Goal: Task Accomplishment & Management: Complete application form

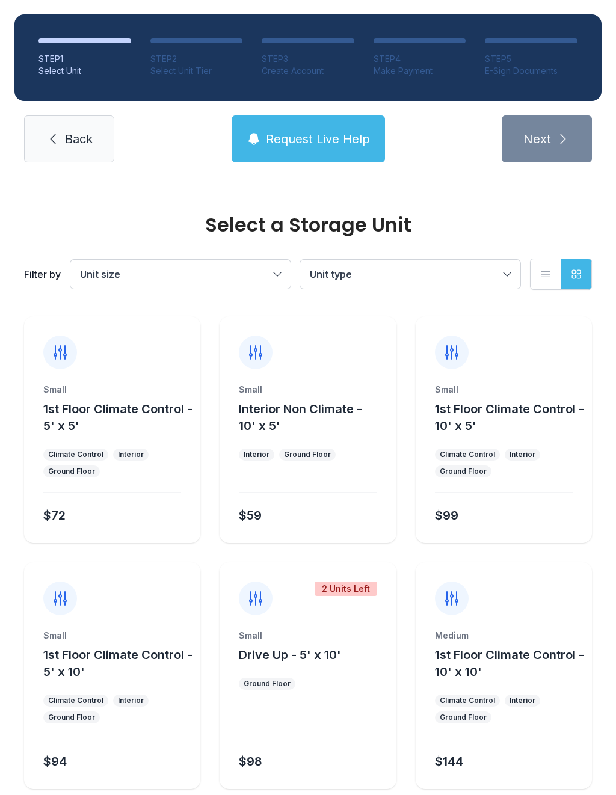
click at [311, 588] on div "2 Units Left" at bounding box center [308, 588] width 176 height 53
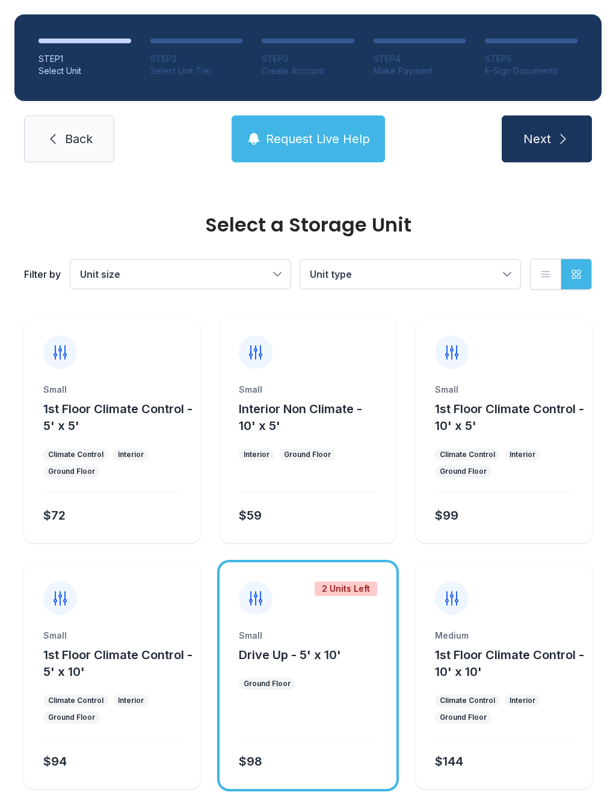
click at [547, 140] on span "Next" at bounding box center [537, 139] width 28 height 17
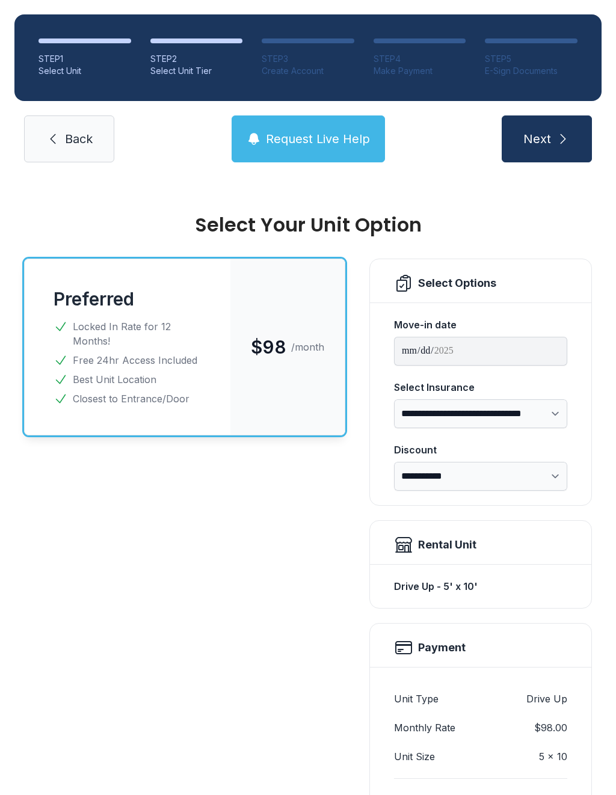
click at [72, 131] on span "Back" at bounding box center [79, 139] width 28 height 17
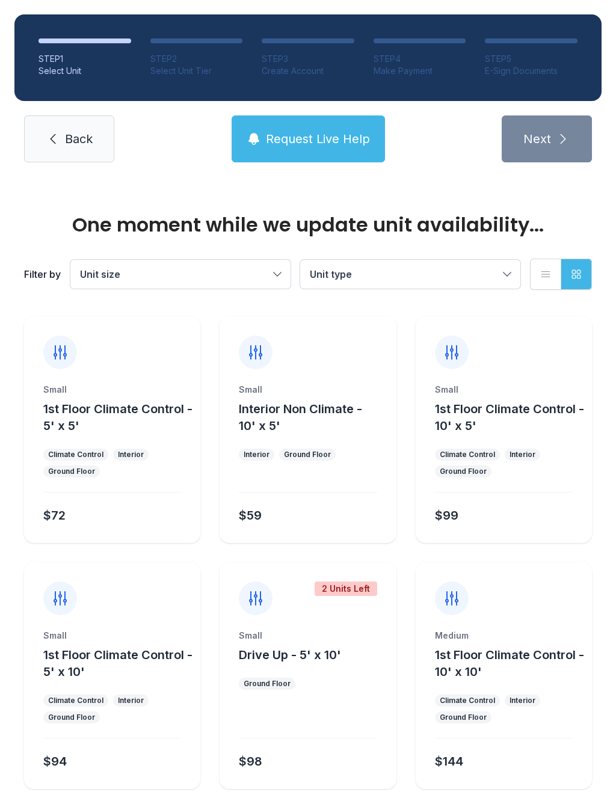
click at [71, 127] on link "Back" at bounding box center [69, 139] width 90 height 47
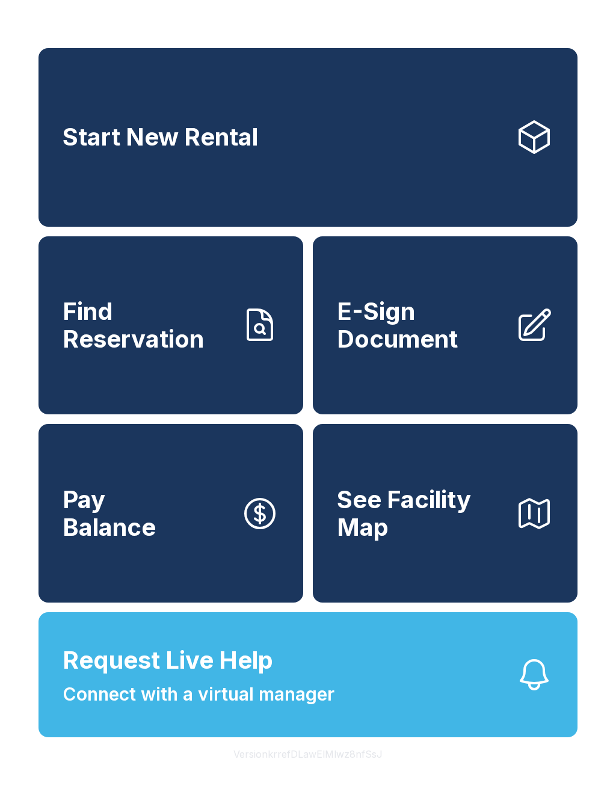
click at [483, 368] on link "E-Sign Document" at bounding box center [445, 325] width 265 height 179
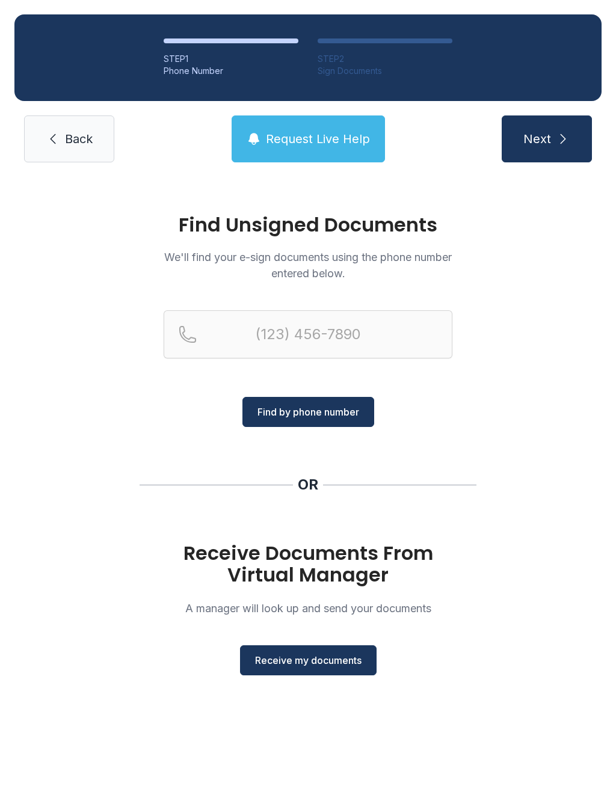
click at [350, 662] on span "Receive my documents" at bounding box center [308, 660] width 106 height 14
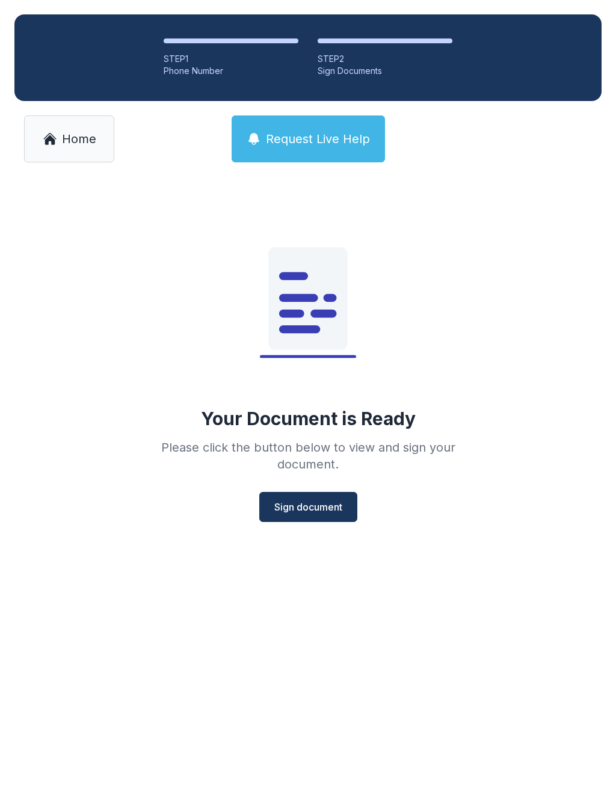
click at [324, 509] on span "Sign document" at bounding box center [308, 507] width 68 height 14
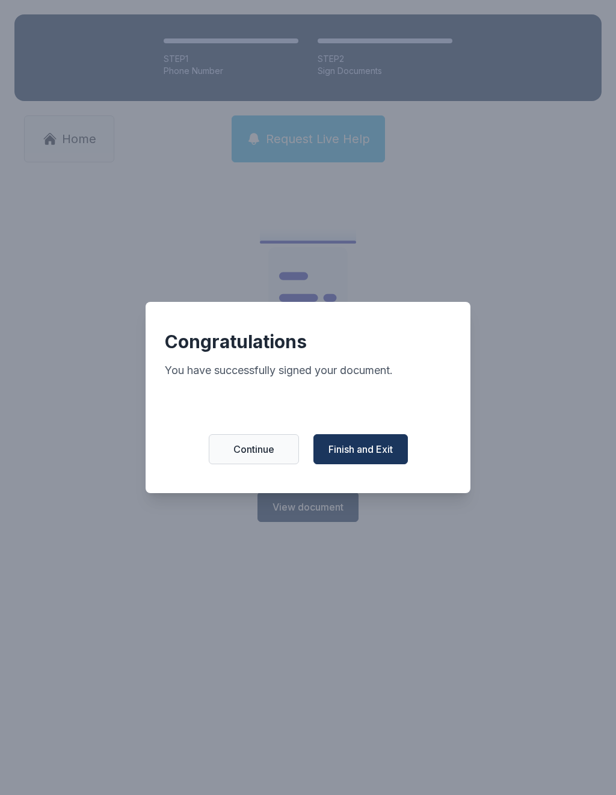
click at [374, 452] on span "Finish and Exit" at bounding box center [360, 449] width 64 height 14
